Goal: Transaction & Acquisition: Purchase product/service

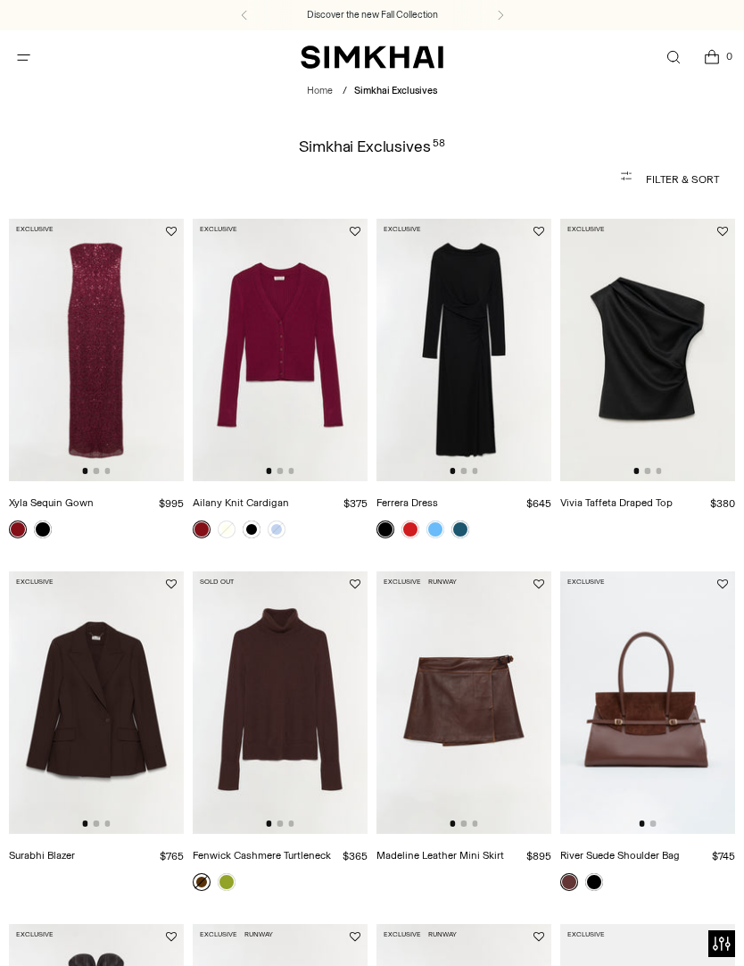
click at [31, 59] on icon "Open menu modal" at bounding box center [23, 57] width 19 height 14
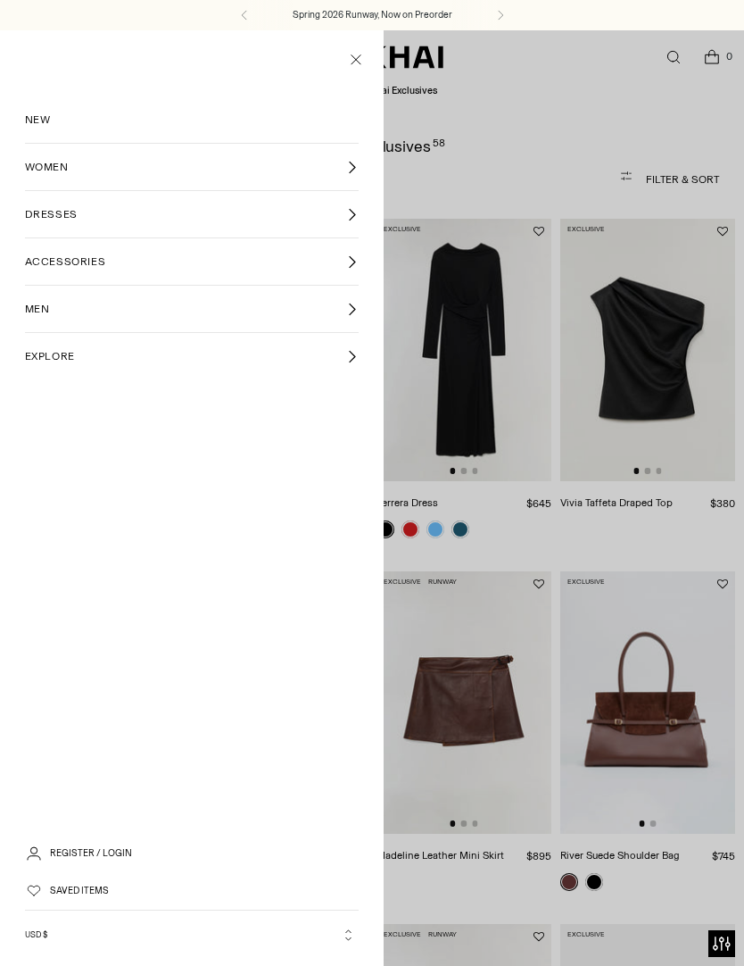
click at [357, 212] on icon at bounding box center [351, 214] width 13 height 13
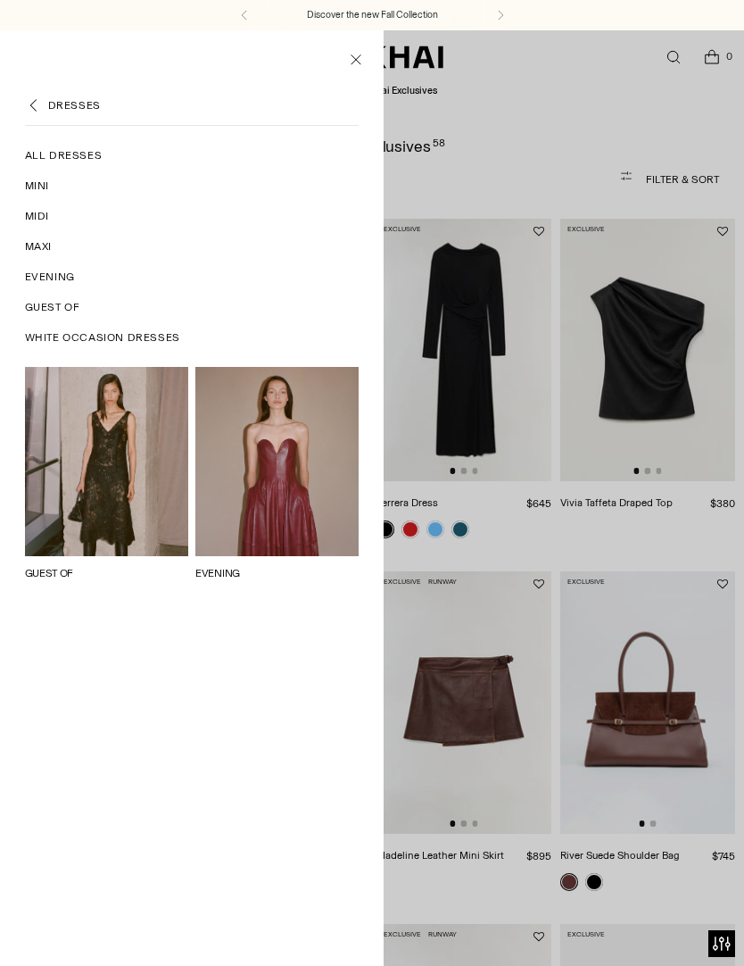
click at [71, 306] on span "Guest Of" at bounding box center [52, 307] width 55 height 16
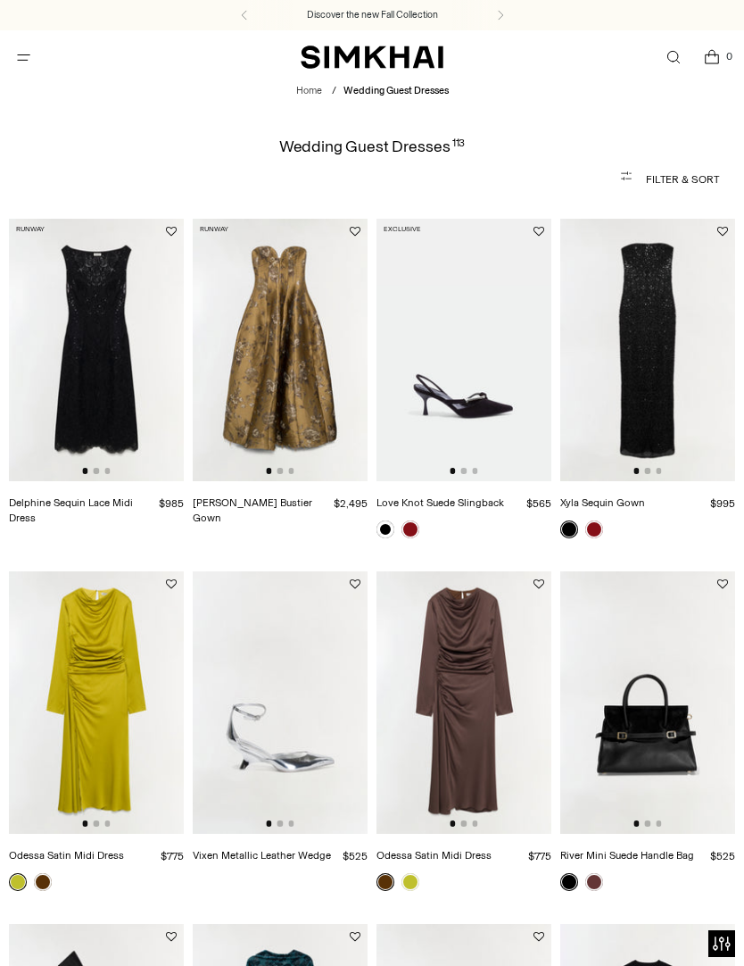
click at [25, 67] on span "Open menu modal" at bounding box center [23, 57] width 29 height 29
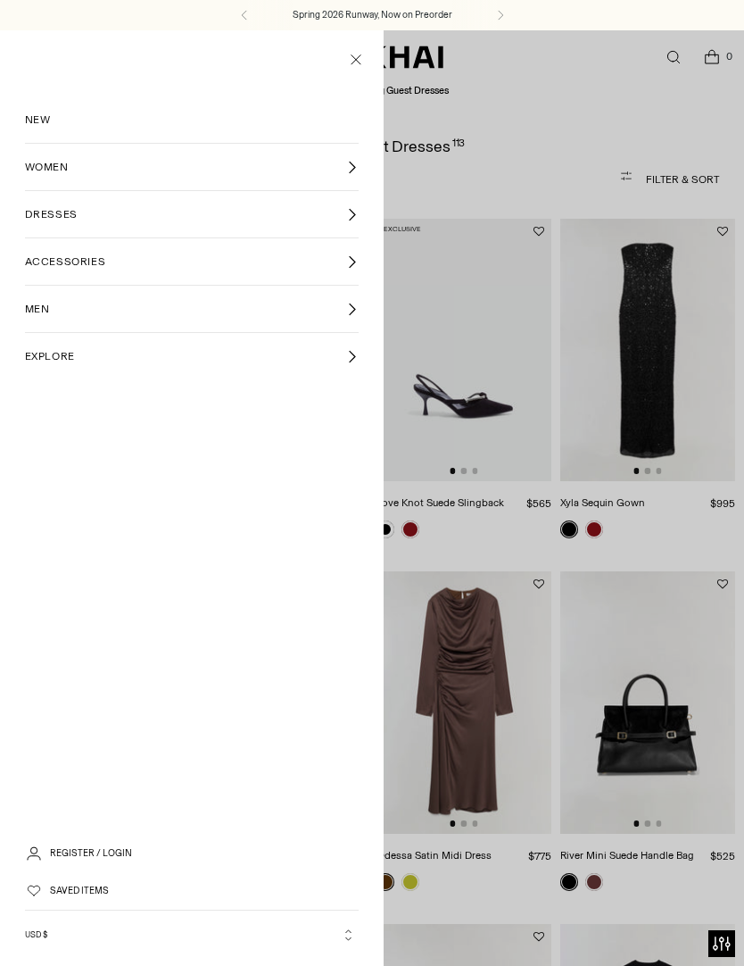
click at [357, 213] on icon at bounding box center [351, 214] width 13 height 13
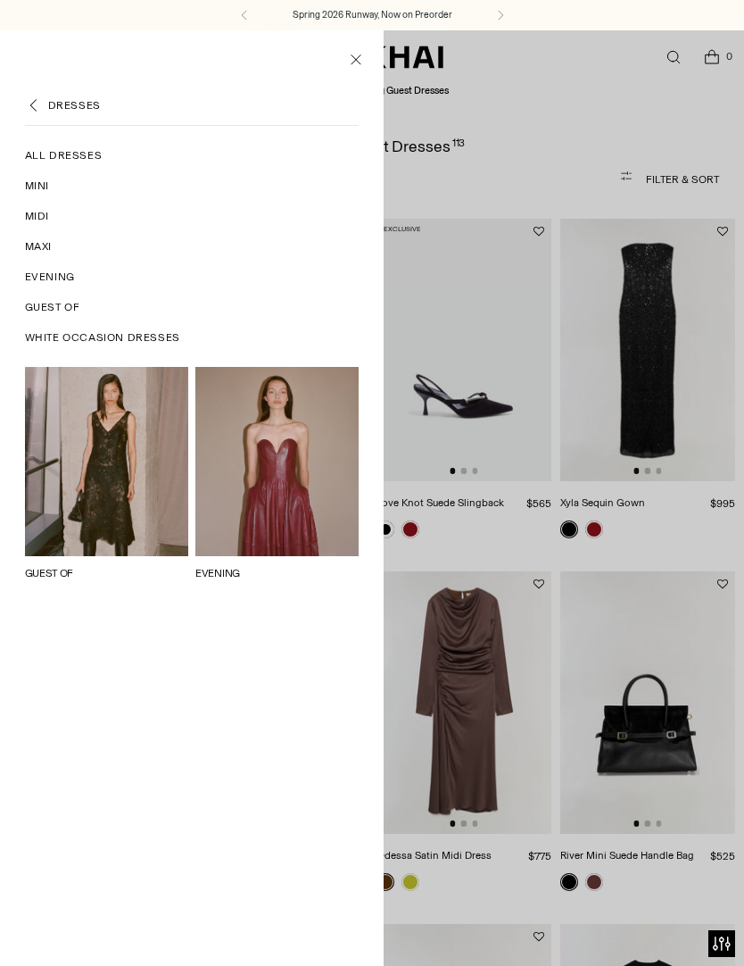
click at [54, 283] on span "Evening" at bounding box center [50, 277] width 50 height 16
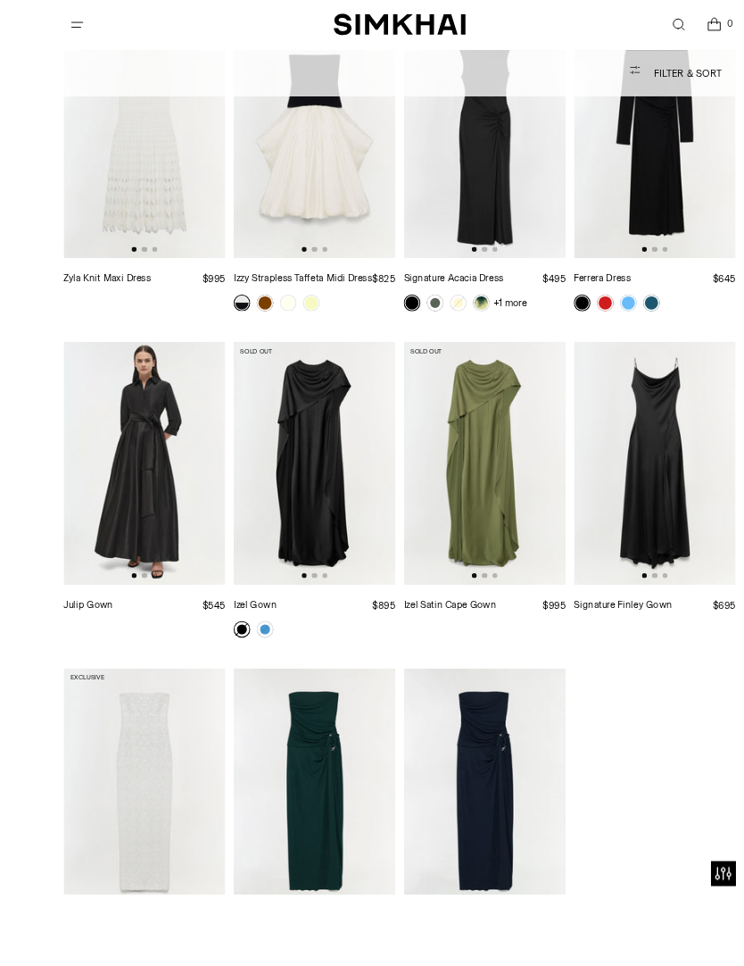
scroll to position [3118, 0]
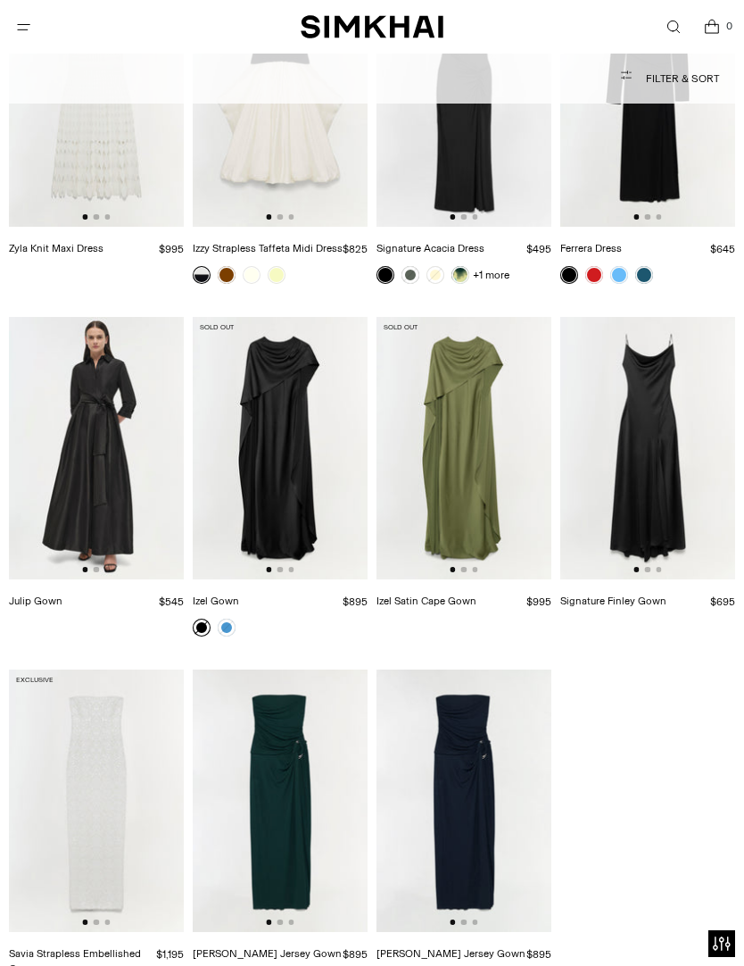
click at [74, 476] on img at bounding box center [96, 448] width 175 height 262
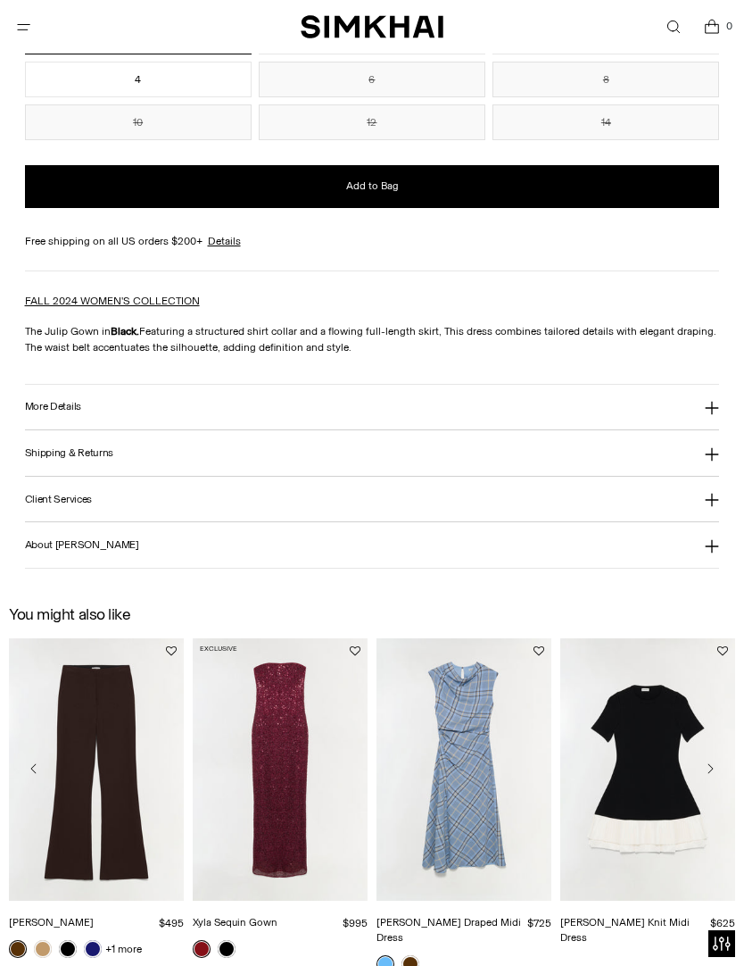
scroll to position [1347, 0]
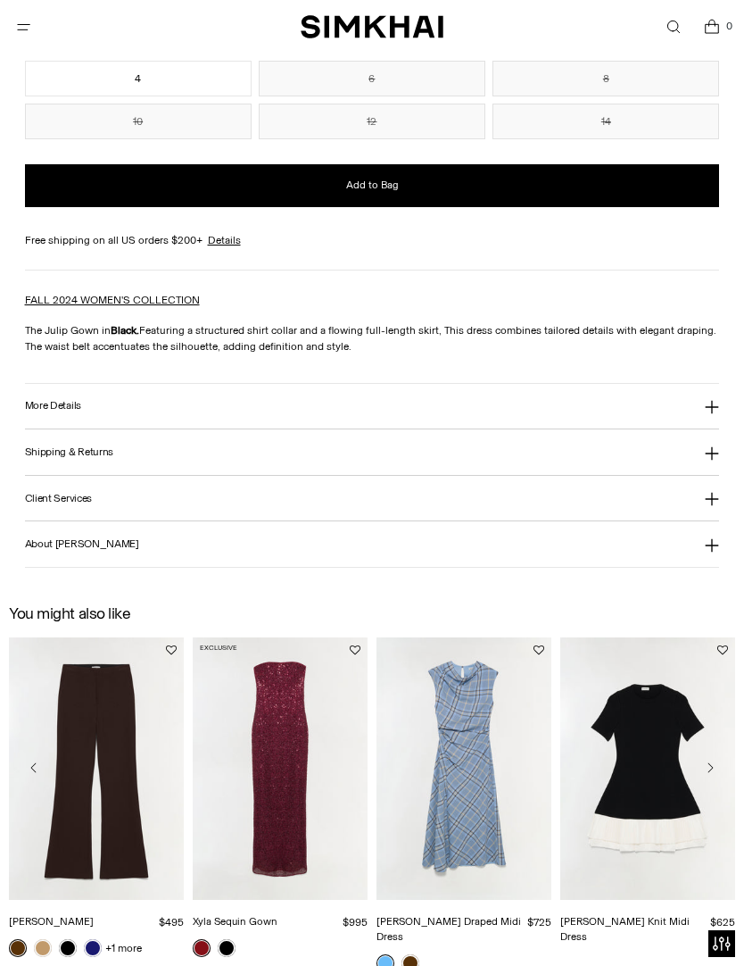
click at [713, 503] on icon at bounding box center [712, 499] width 13 height 13
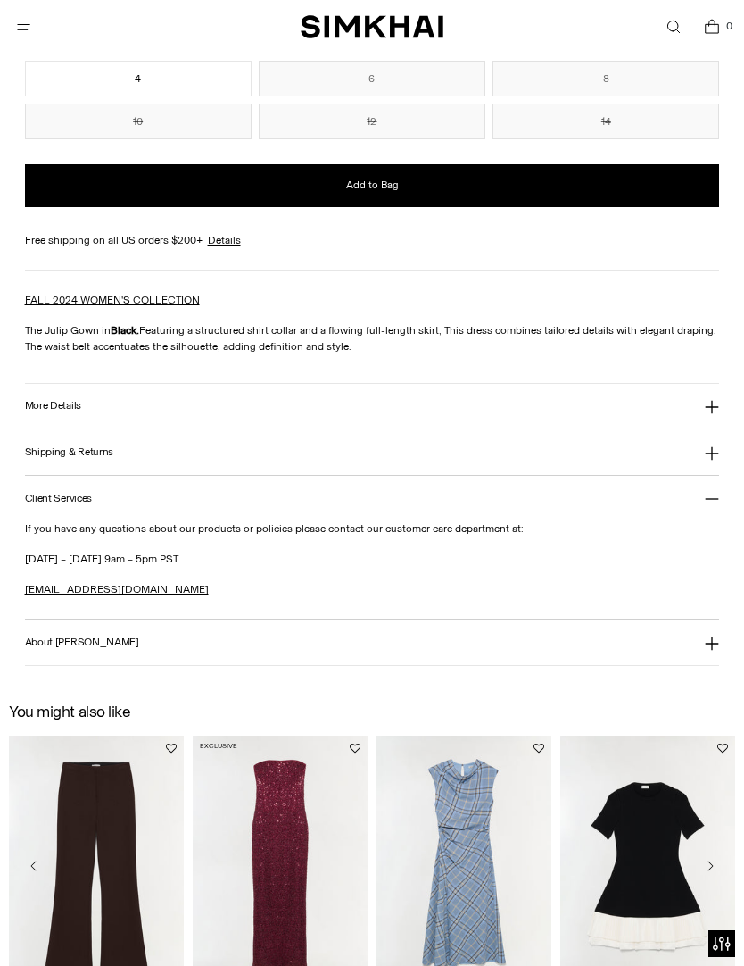
click at [717, 453] on icon at bounding box center [712, 453] width 14 height 14
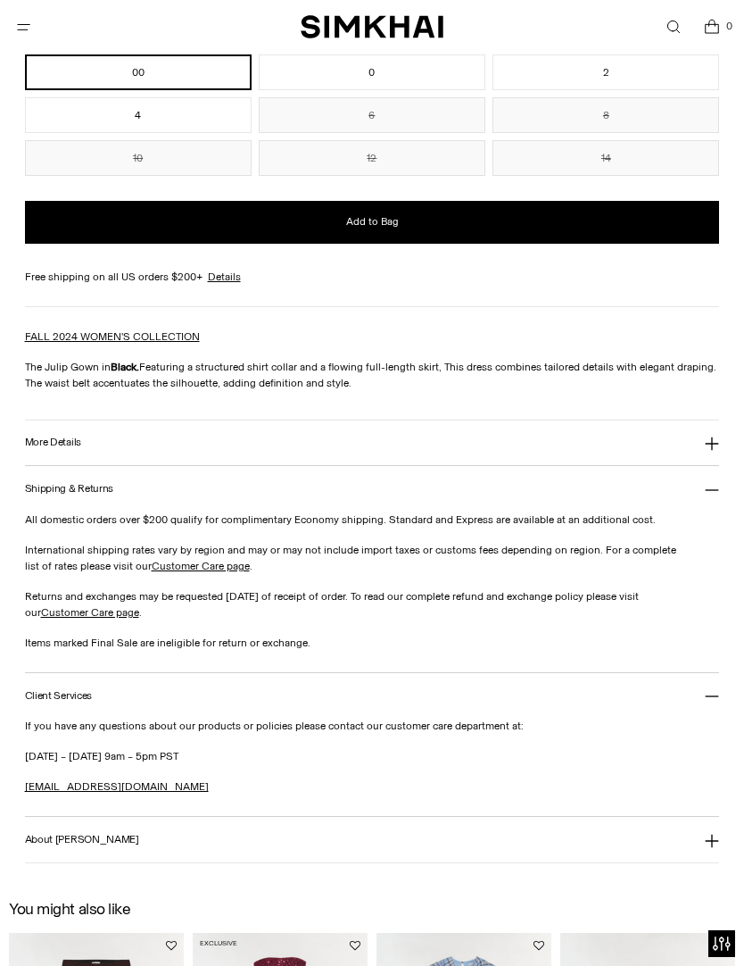
scroll to position [1308, 0]
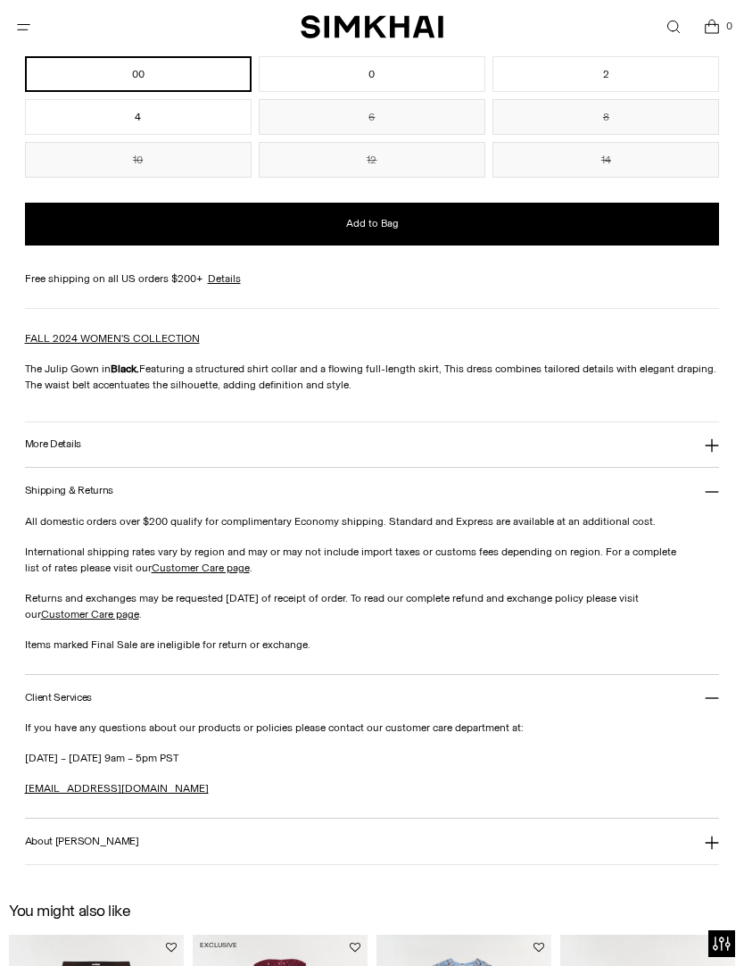
click at [715, 446] on icon at bounding box center [712, 445] width 14 height 14
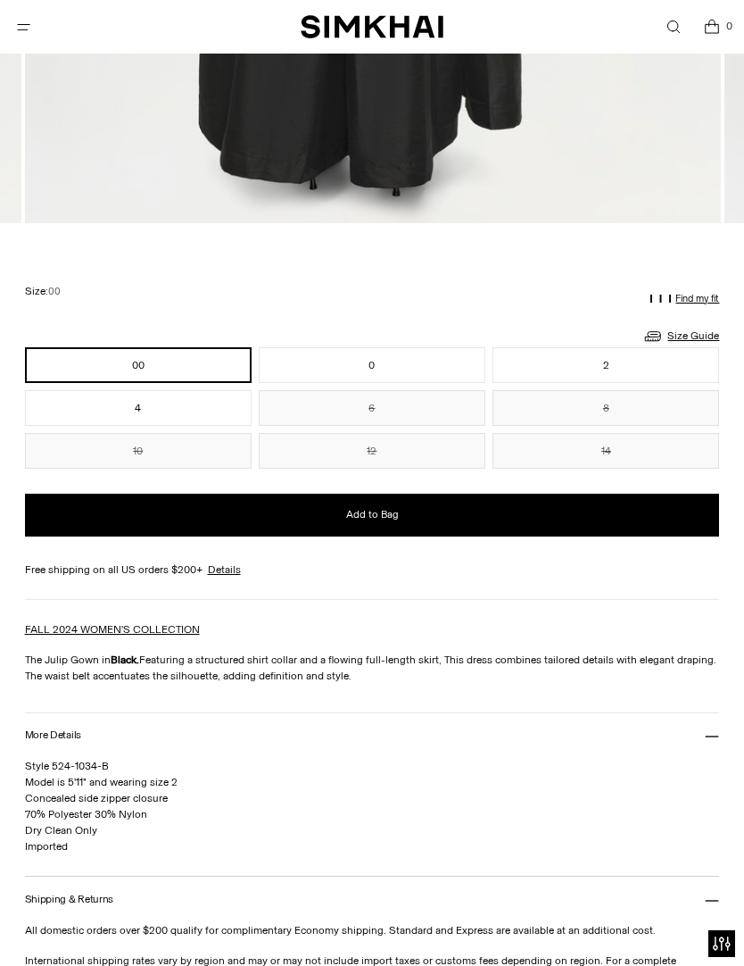
scroll to position [1017, 0]
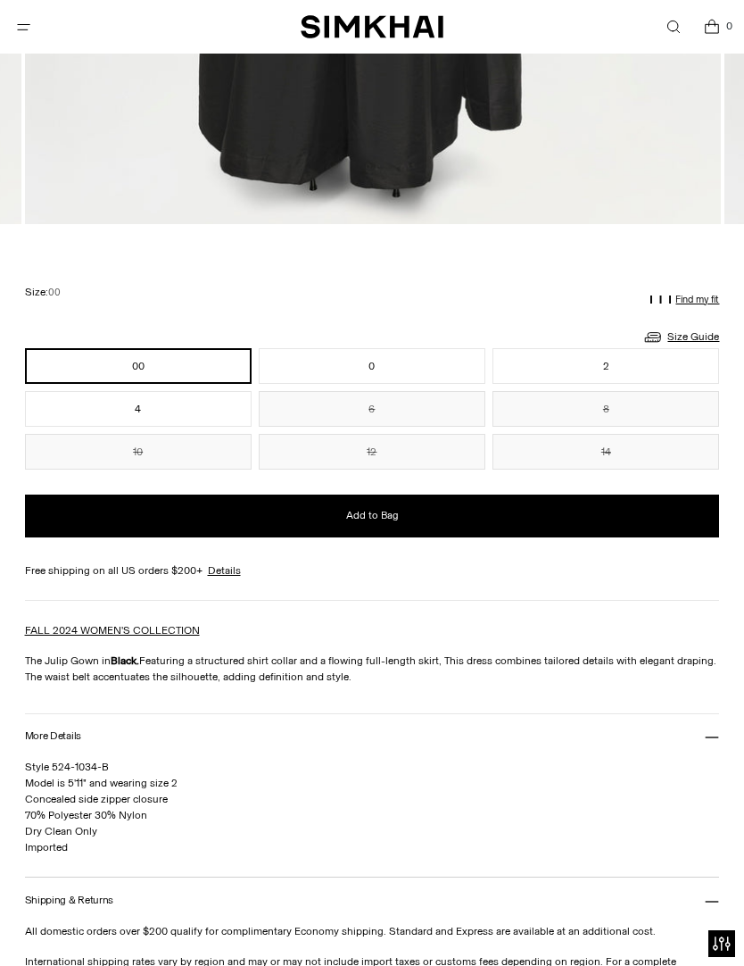
click at [683, 345] on link "Size Guide" at bounding box center [681, 337] width 77 height 22
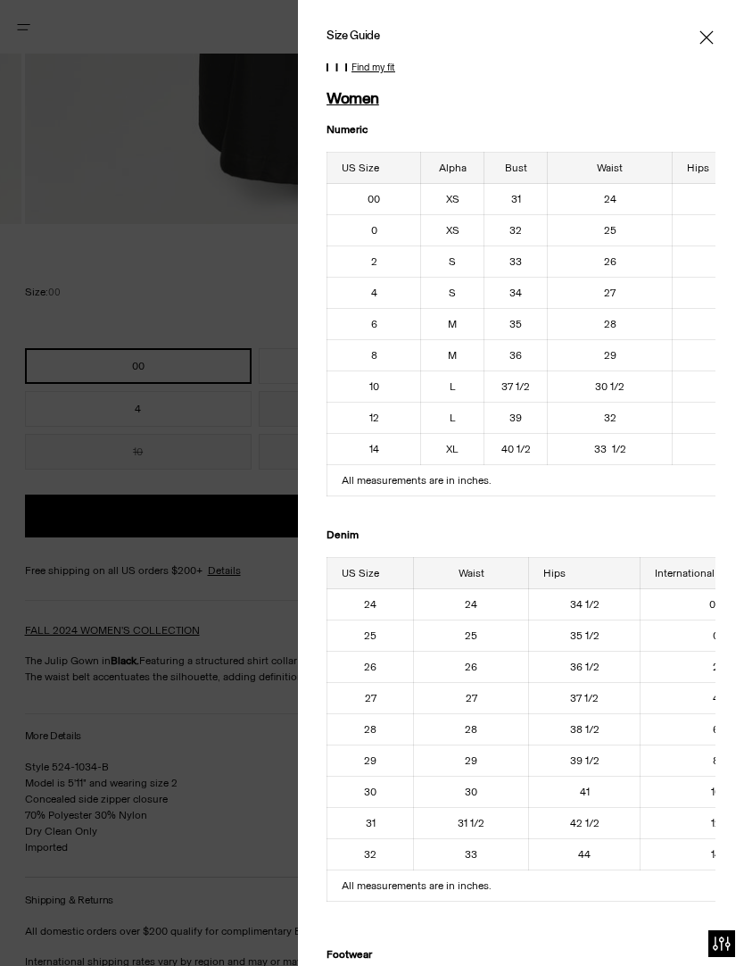
click at [31, 450] on div at bounding box center [372, 483] width 744 height 966
